Goal: Information Seeking & Learning: Learn about a topic

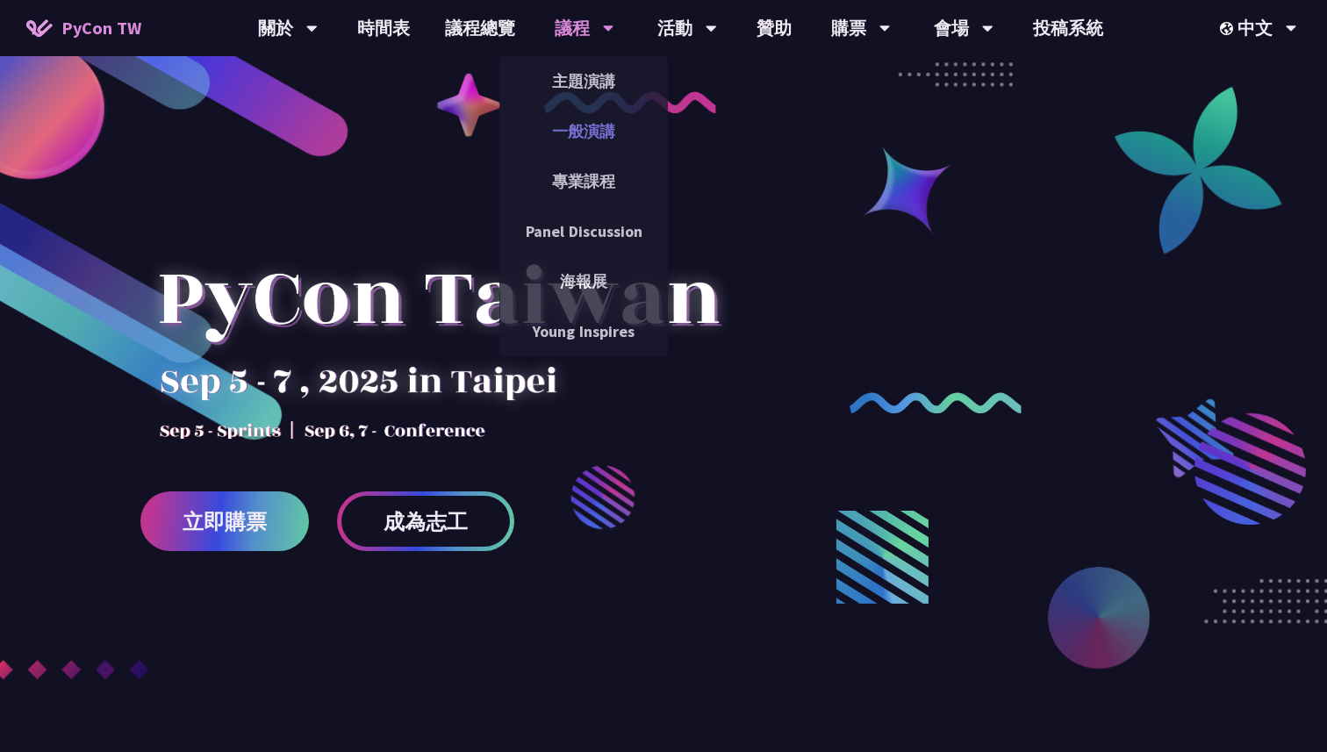
click at [577, 118] on link "一般演講" at bounding box center [583, 131] width 169 height 41
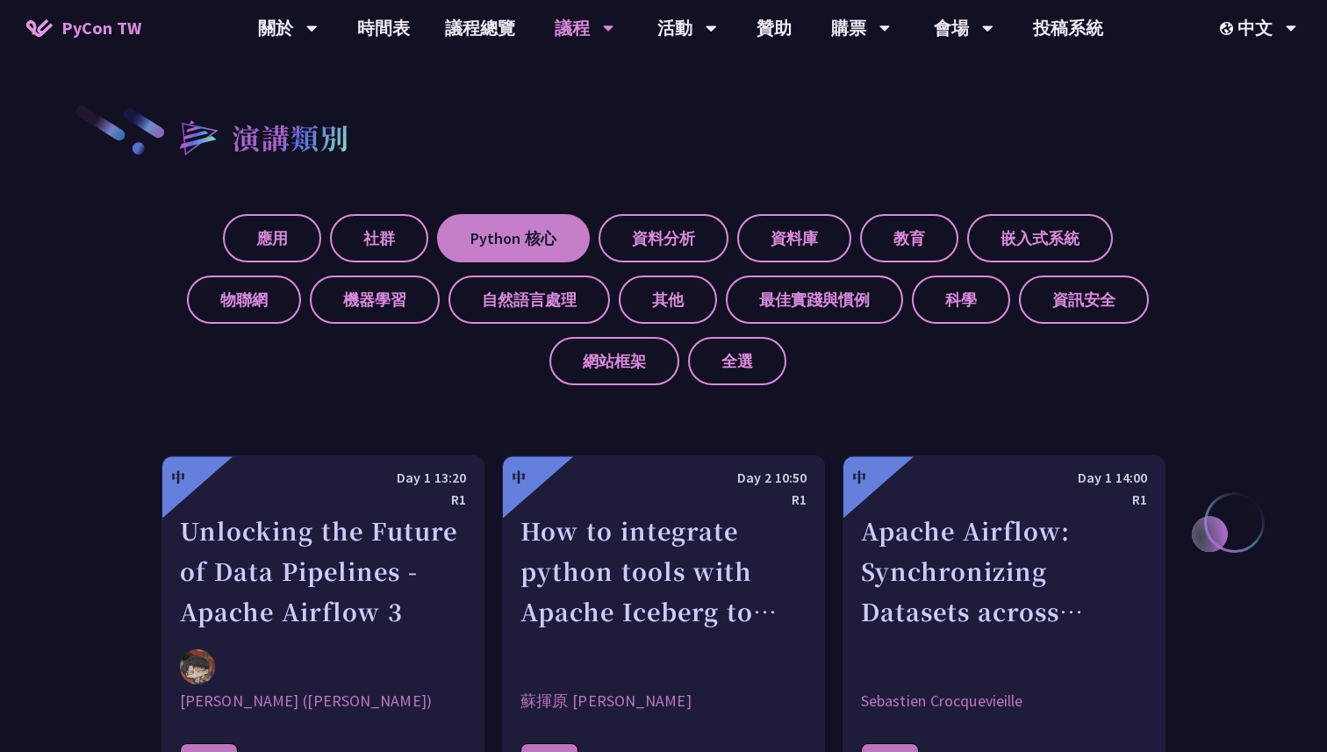
scroll to position [527, 0]
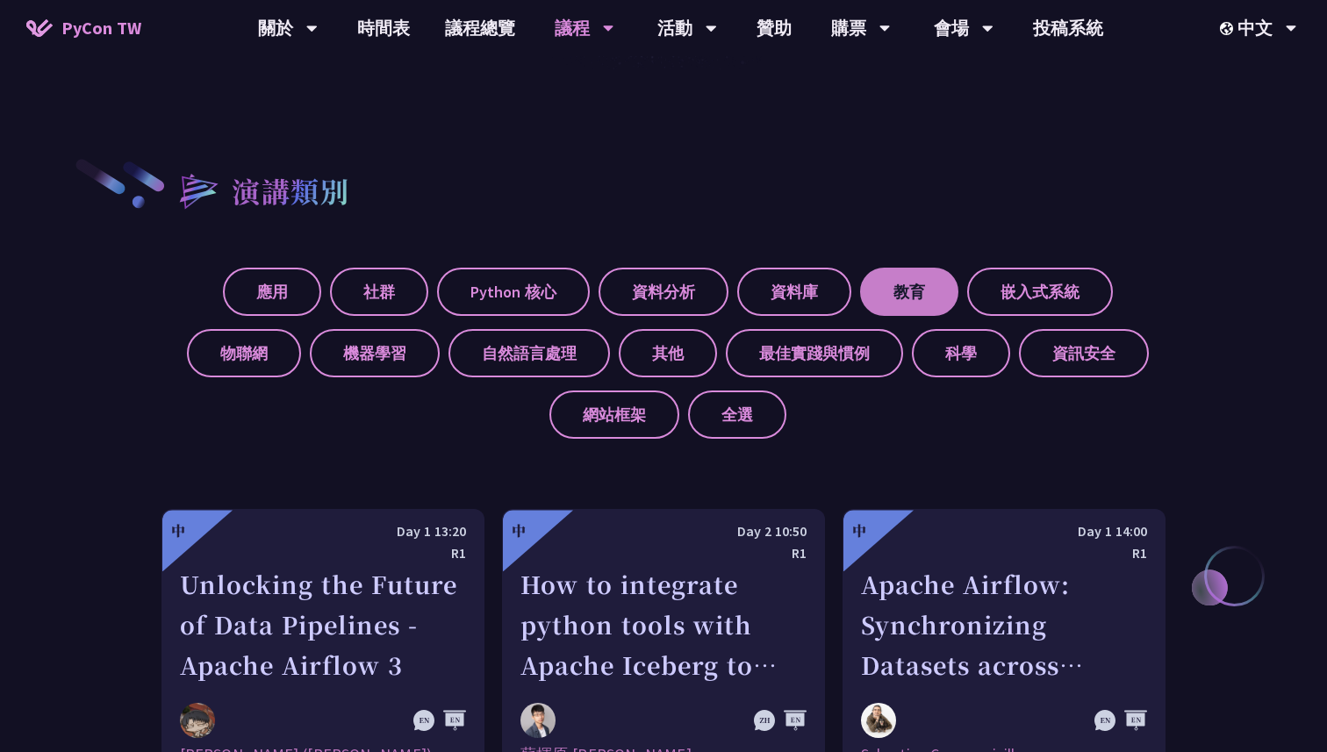
click at [923, 285] on label "教育" at bounding box center [909, 292] width 98 height 48
click at [0, 0] on input "教育" at bounding box center [0, 0] width 0 height 0
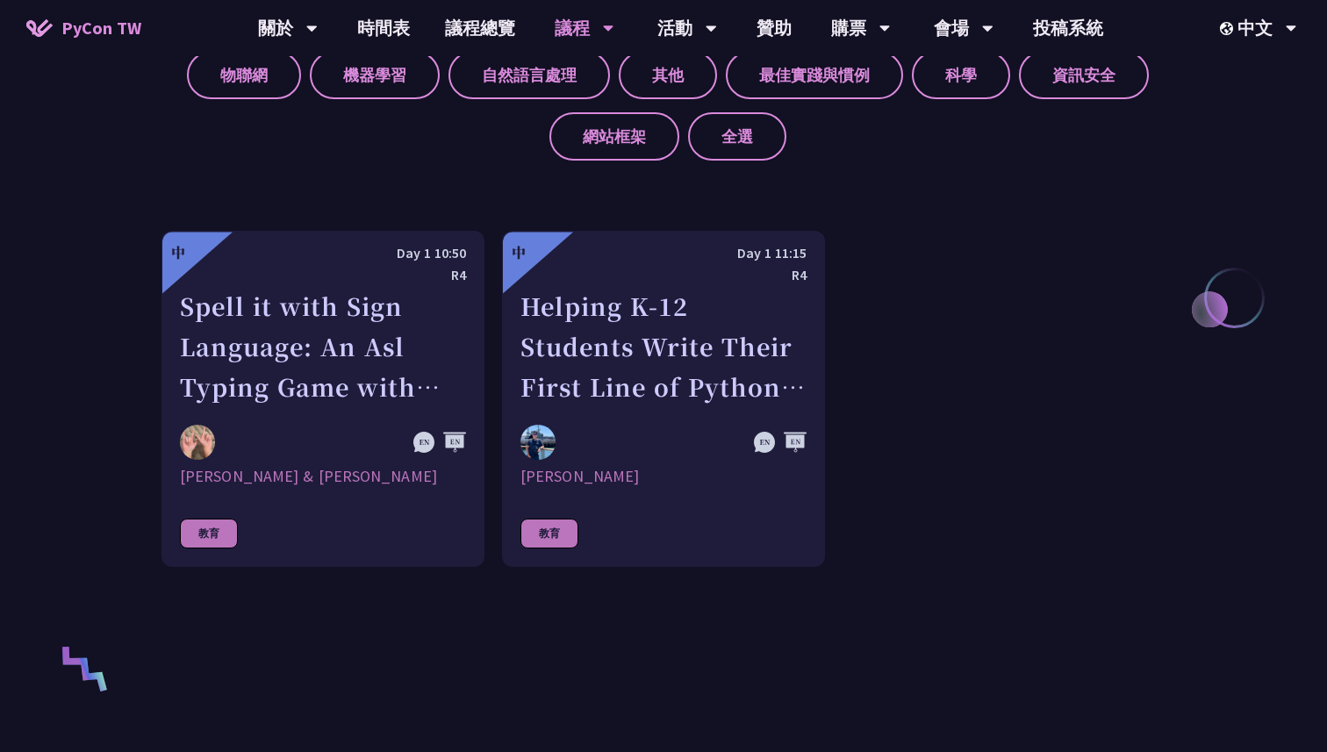
scroll to position [834, 0]
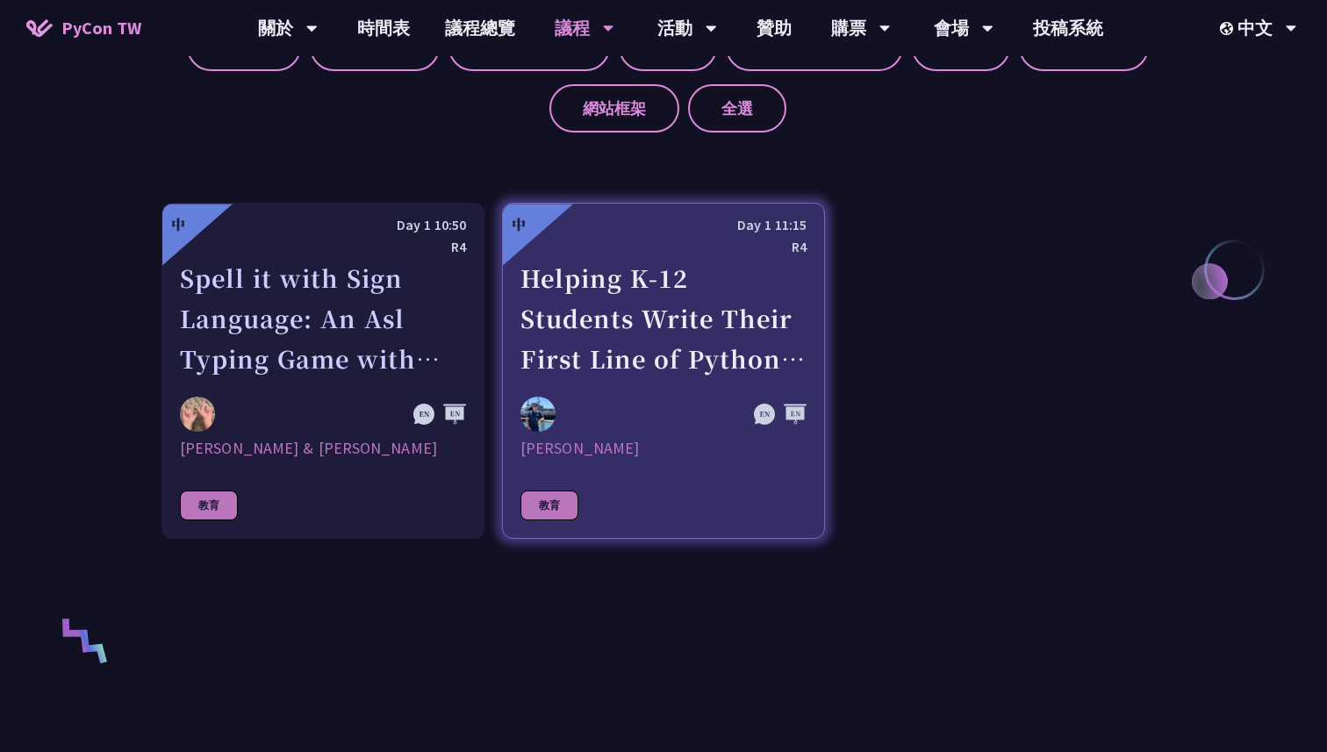
click at [613, 398] on div at bounding box center [620, 414] width 200 height 35
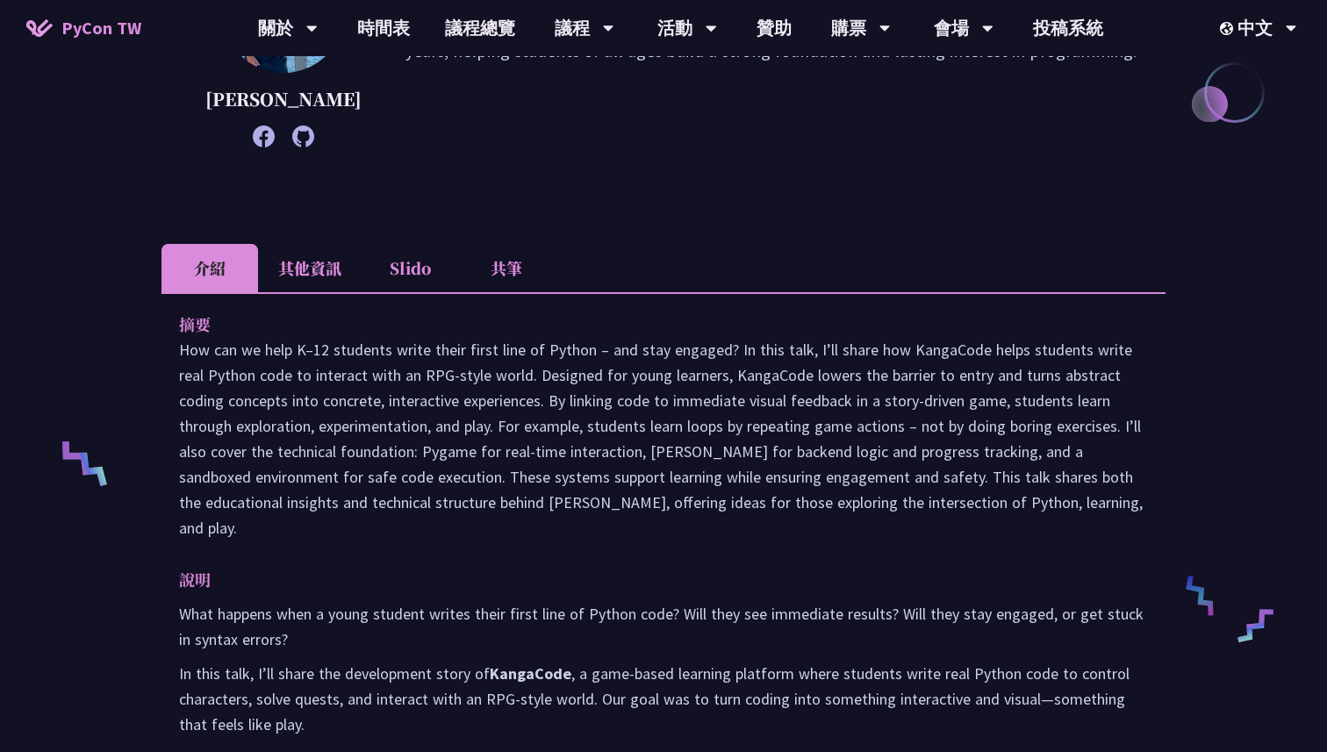
scroll to position [401, 0]
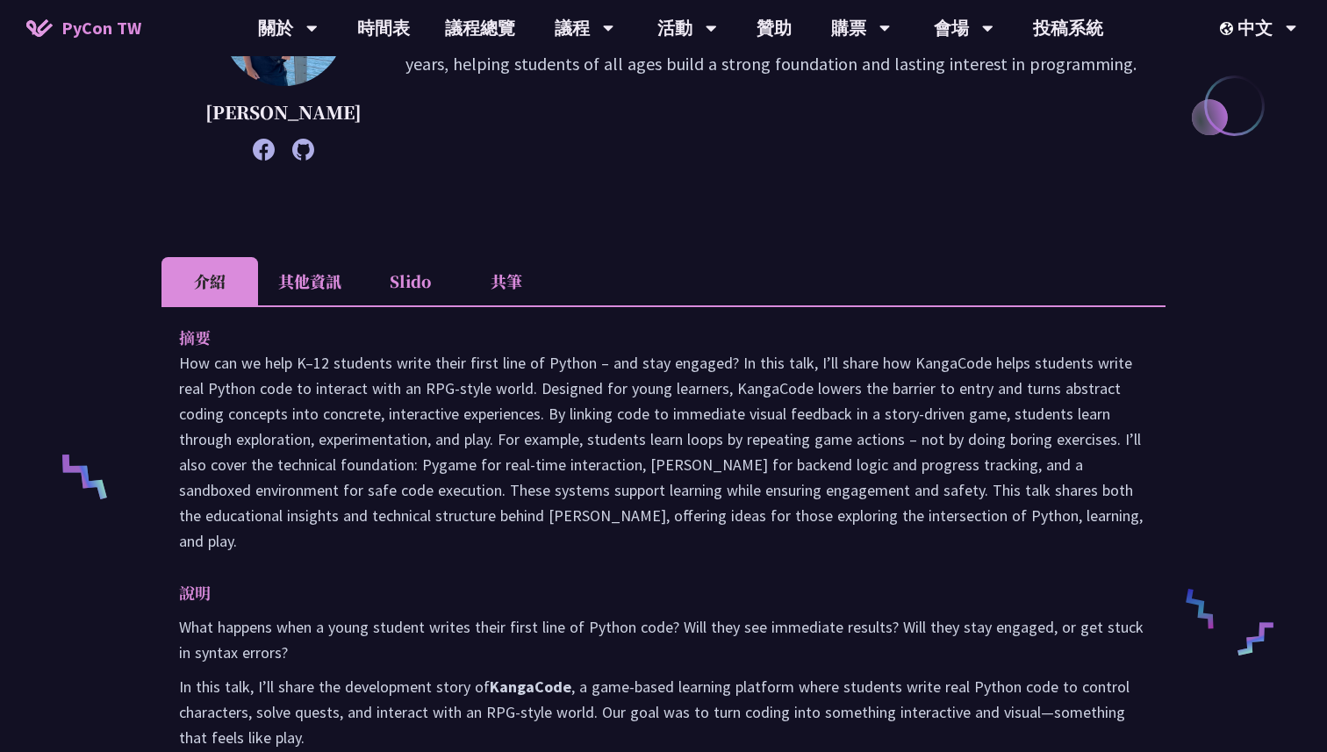
click at [312, 305] on li "其他資訊" at bounding box center [310, 281] width 104 height 48
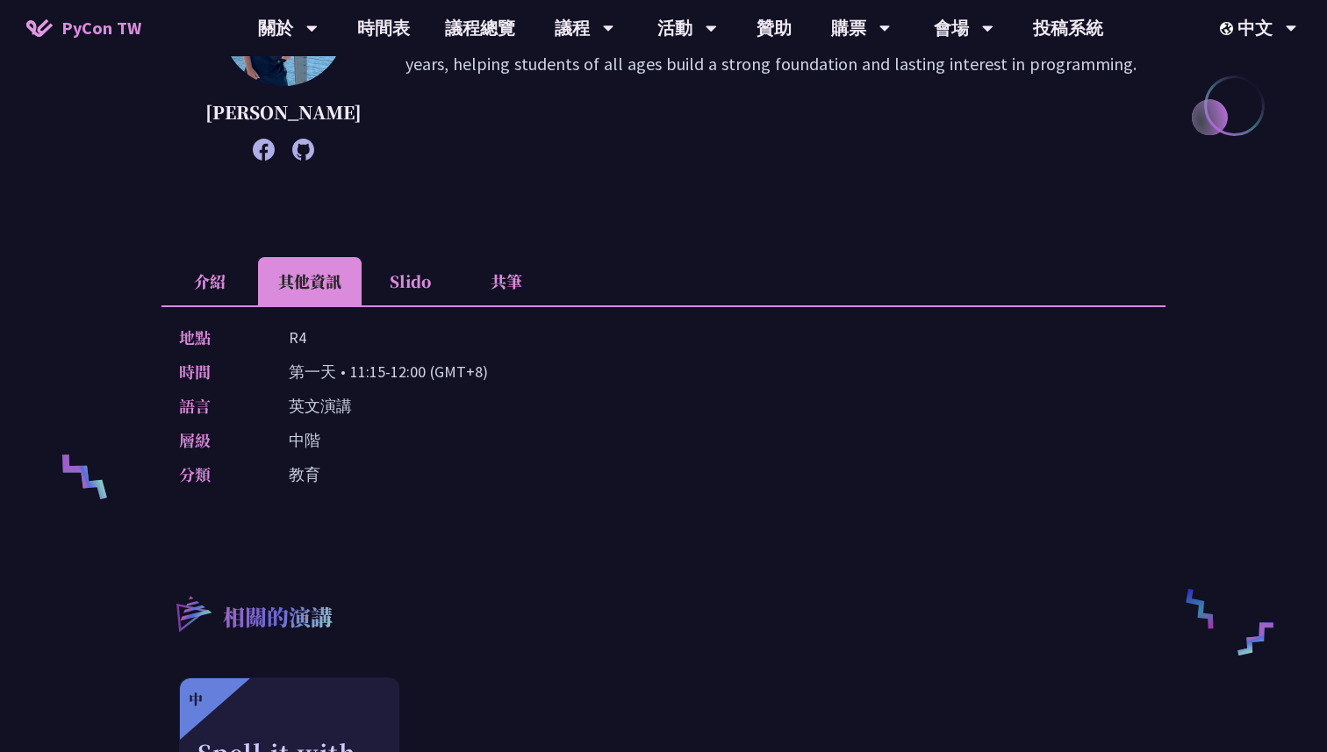
click at [431, 305] on li "Slido" at bounding box center [410, 281] width 97 height 48
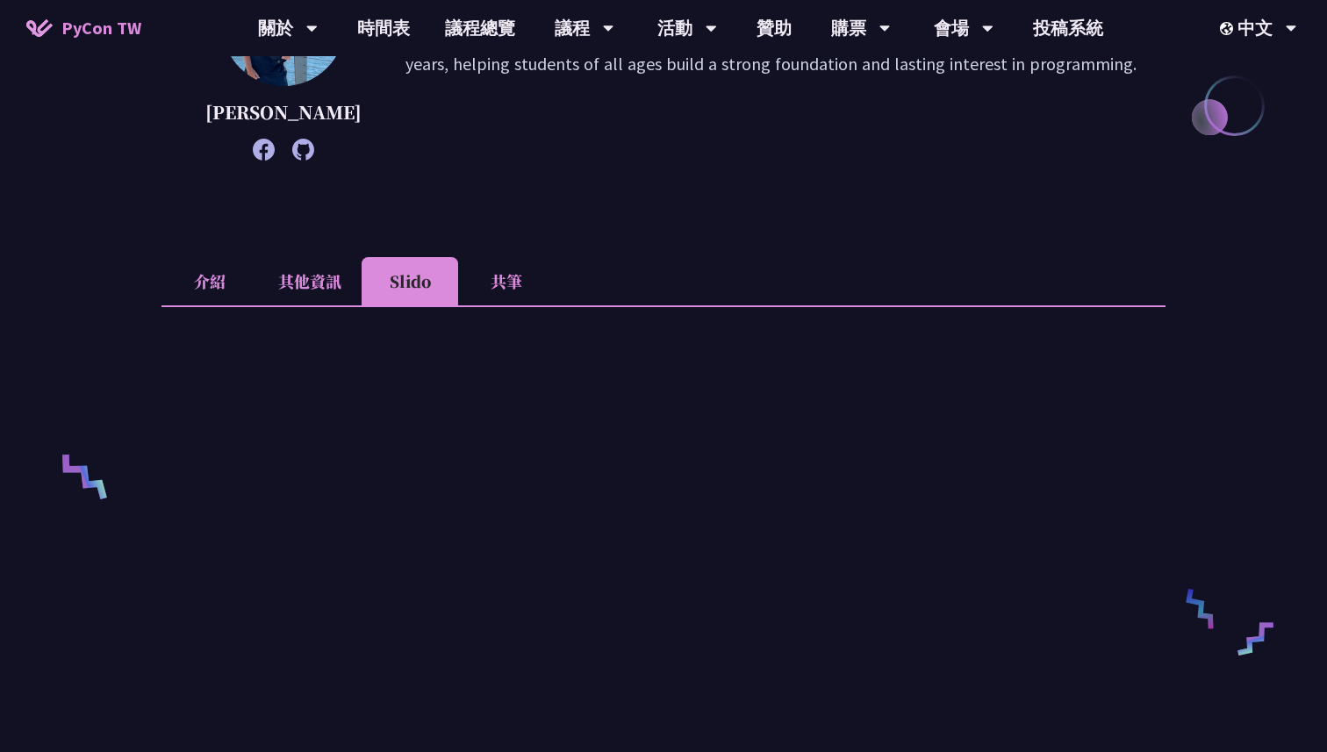
click at [523, 305] on li "共筆" at bounding box center [506, 281] width 97 height 48
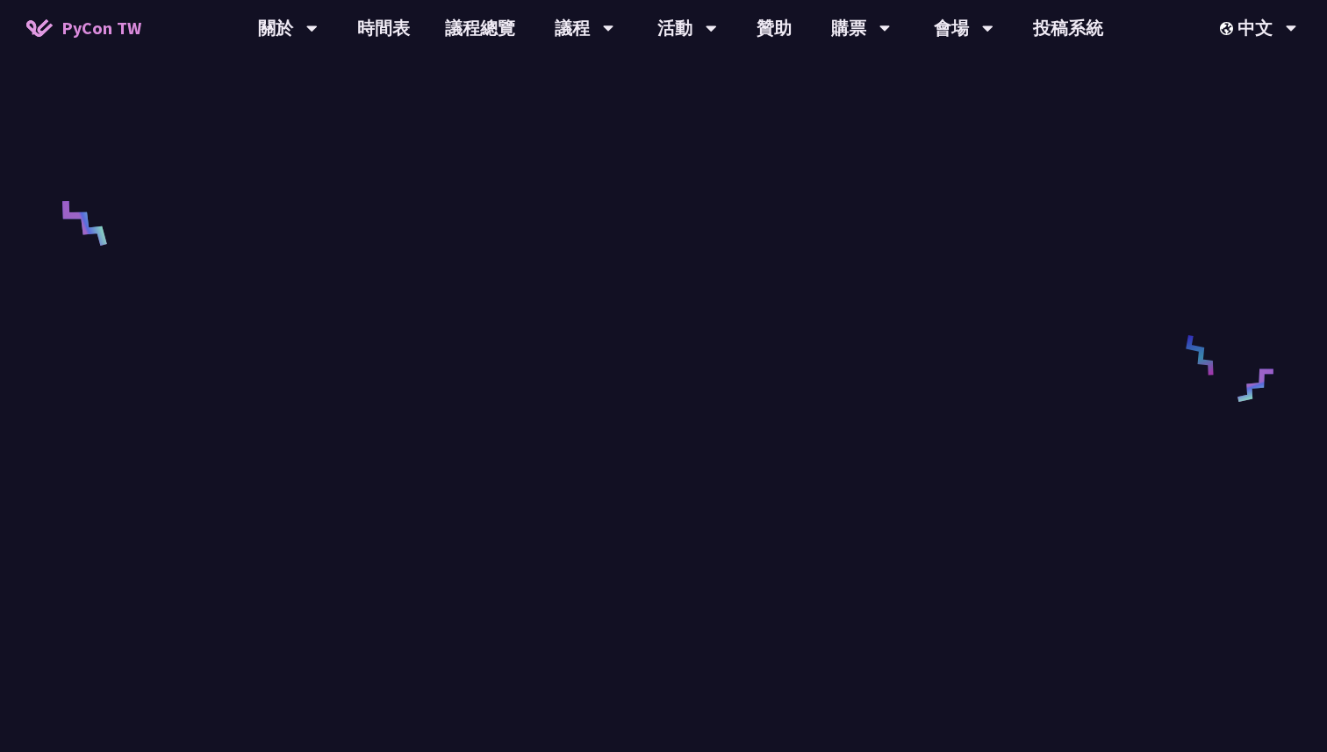
scroll to position [782, 0]
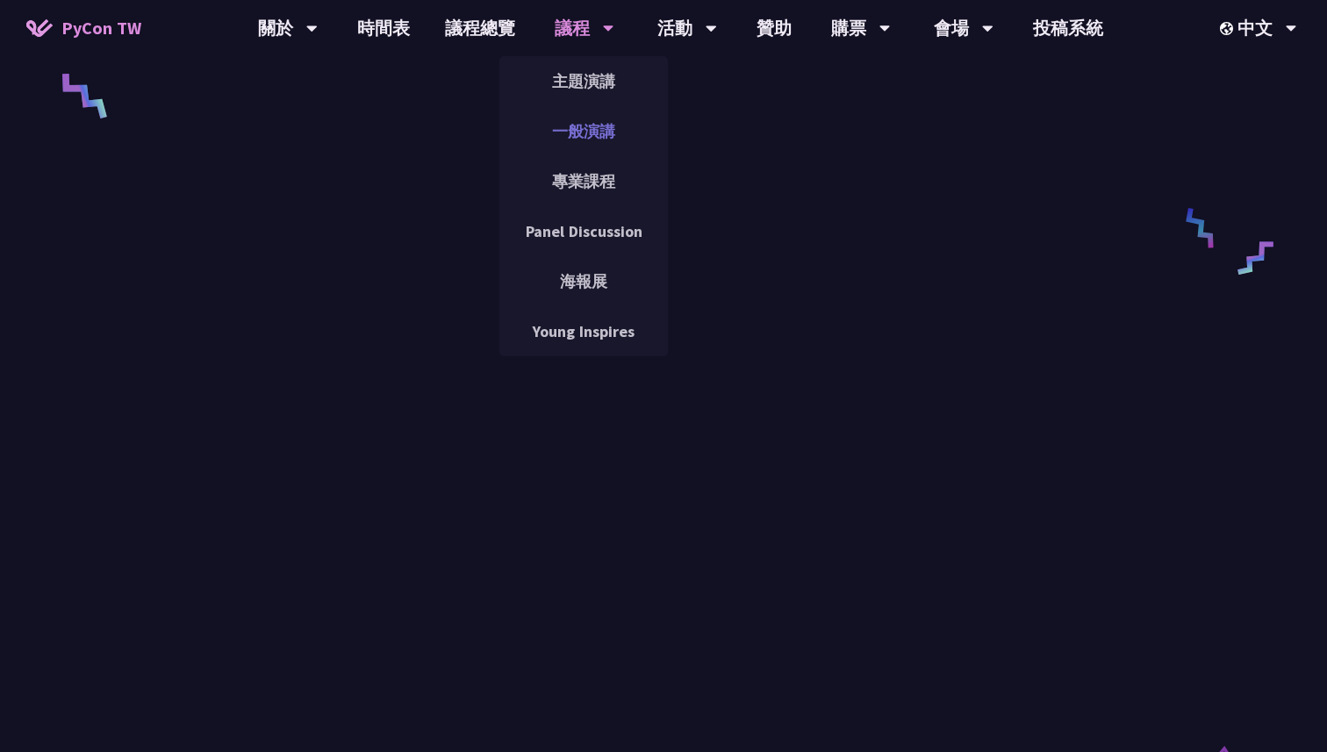
click at [574, 138] on link "一般演講" at bounding box center [583, 131] width 169 height 41
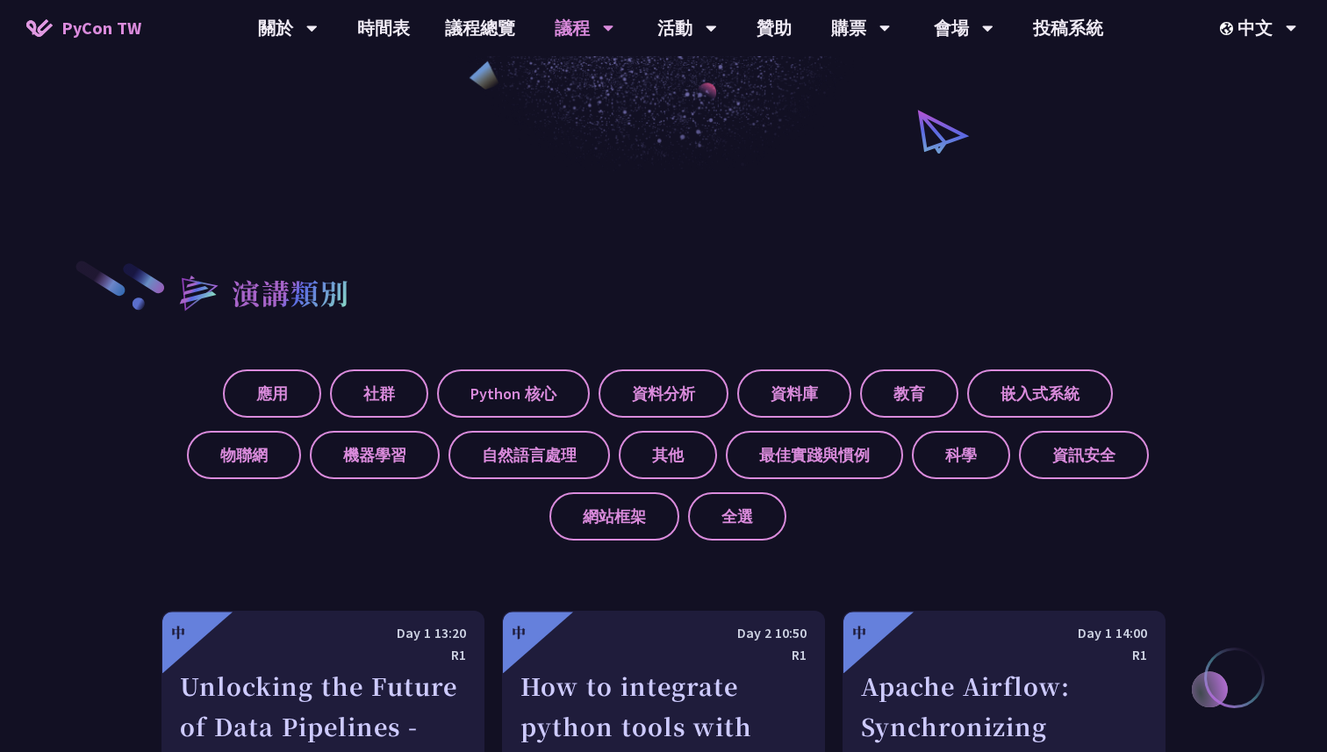
scroll to position [286, 0]
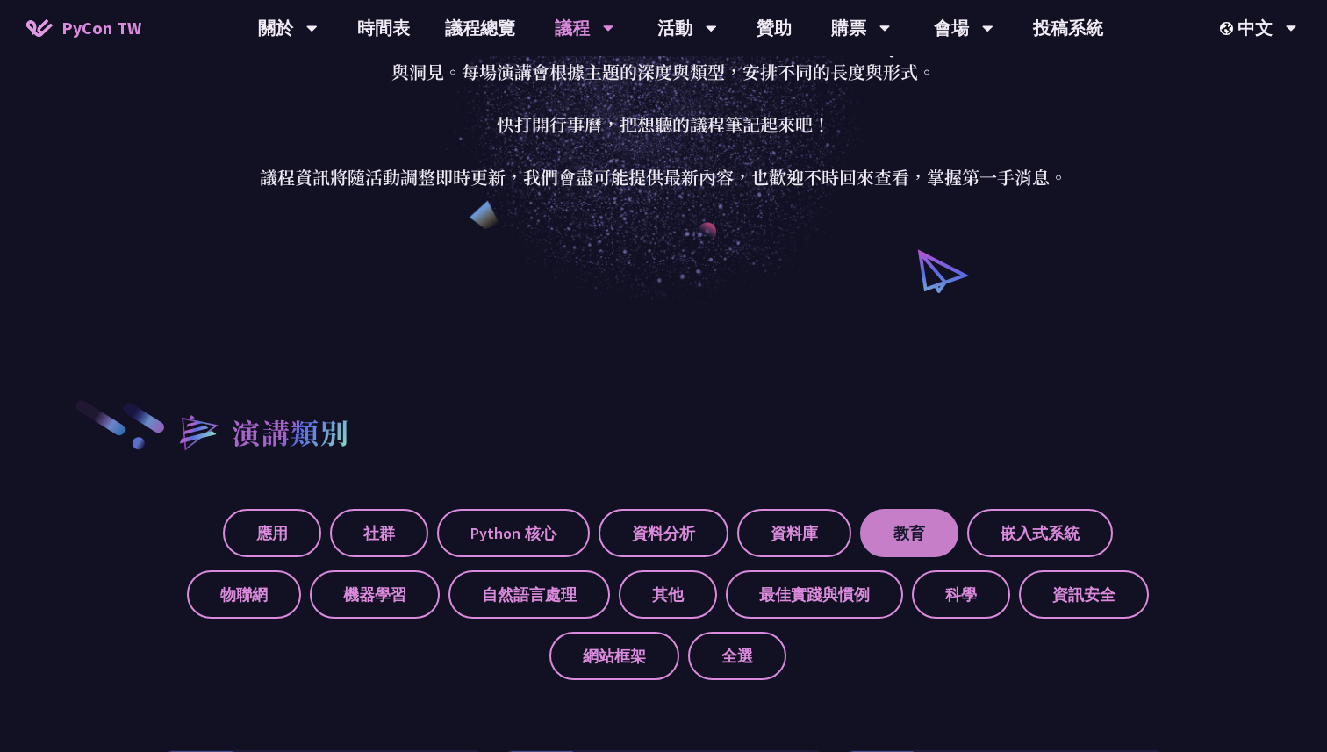
click at [929, 526] on label "教育" at bounding box center [909, 533] width 98 height 48
click at [0, 0] on input "教育" at bounding box center [0, 0] width 0 height 0
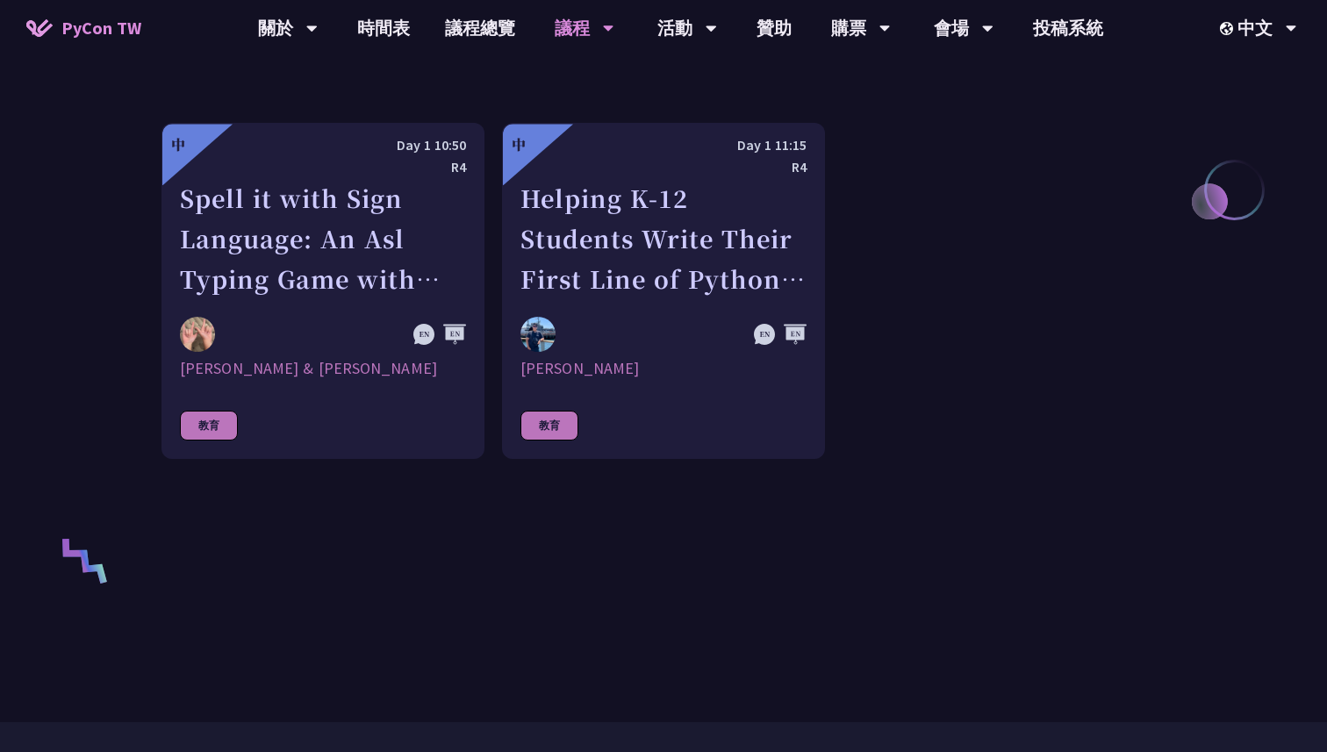
scroll to position [1106, 0]
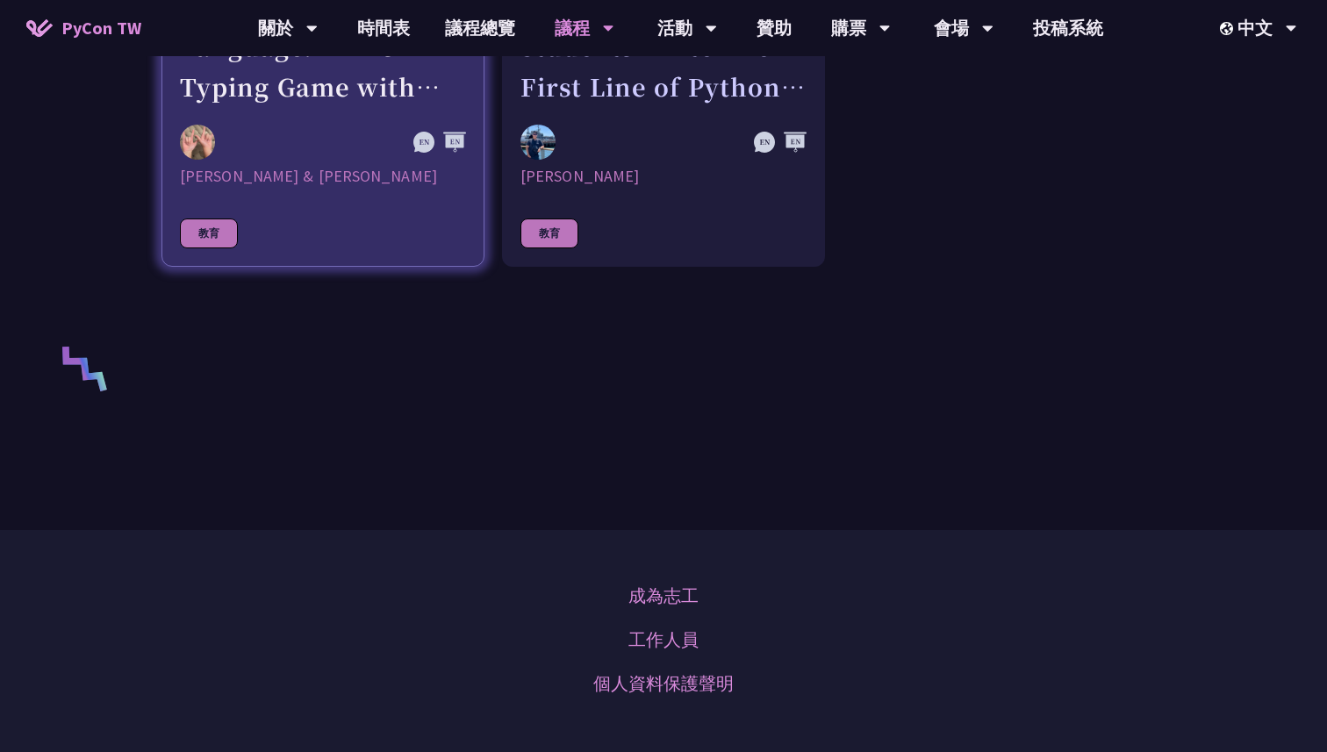
click at [370, 176] on div "[PERSON_NAME] & [PERSON_NAME]" at bounding box center [323, 176] width 286 height 21
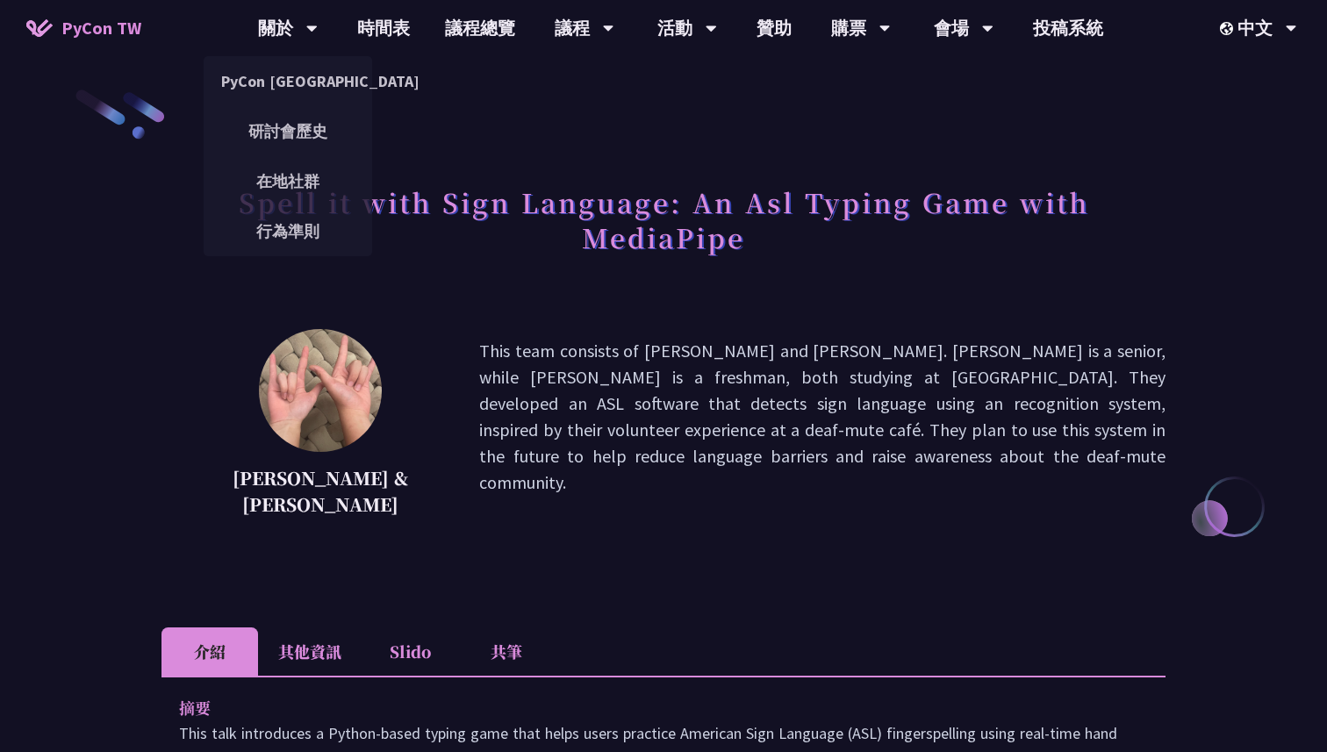
click at [118, 27] on span "PyCon TW" at bounding box center [101, 28] width 80 height 26
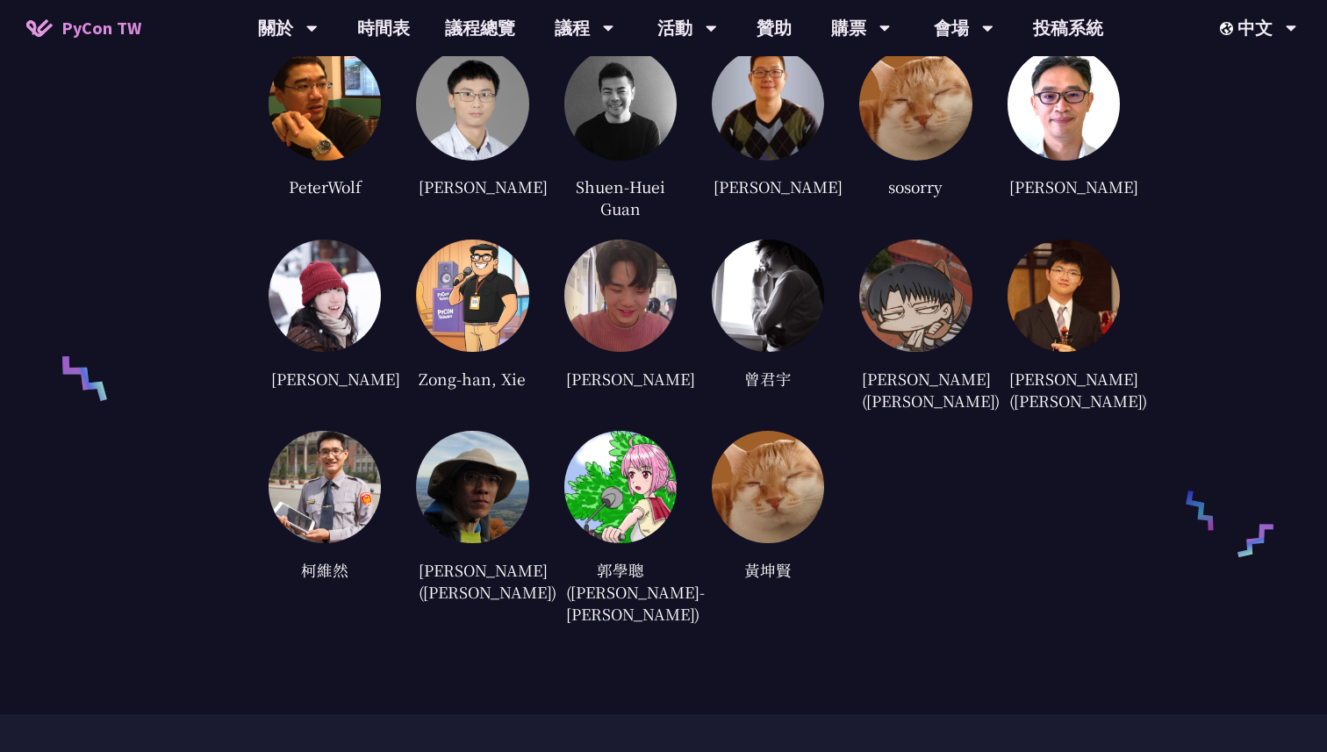
scroll to position [4316, 0]
